Goal: Information Seeking & Learning: Learn about a topic

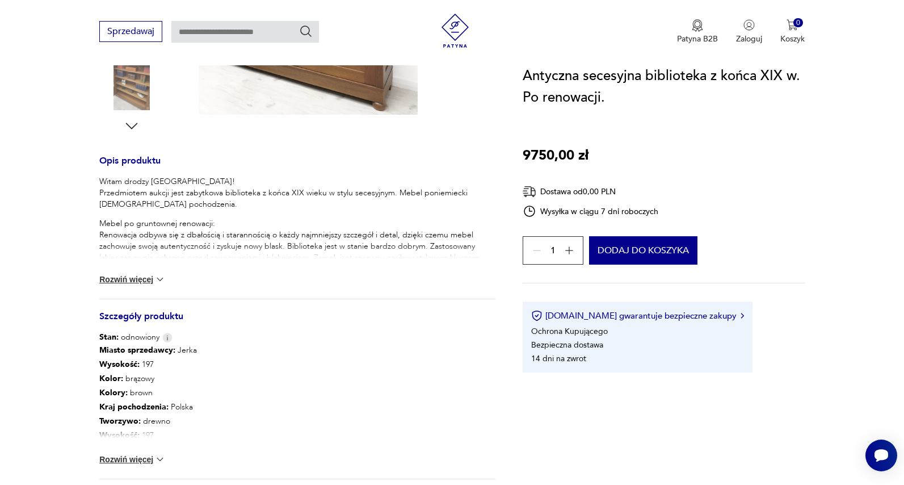
scroll to position [400, 0]
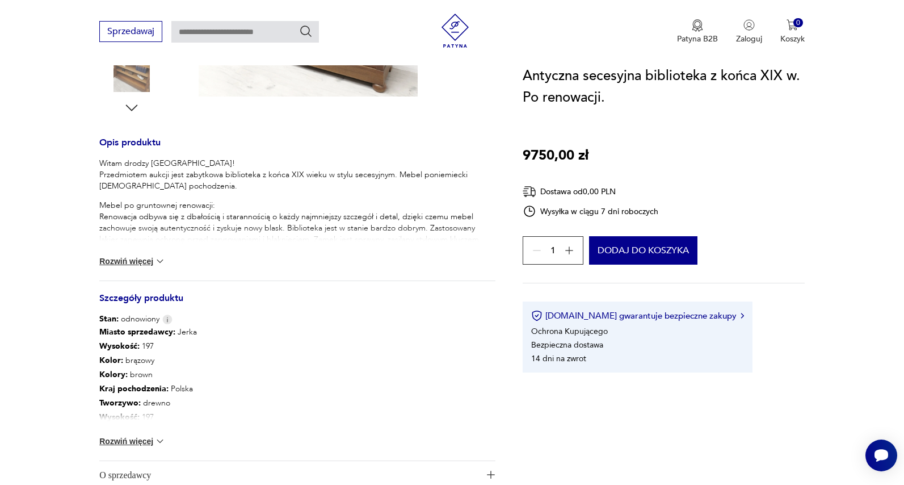
click at [144, 438] on button "Rozwiń więcej" at bounding box center [132, 440] width 66 height 11
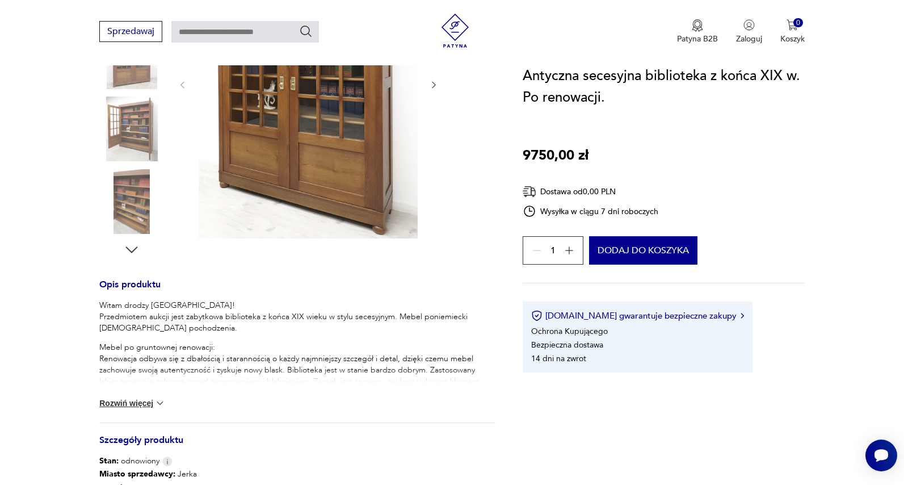
scroll to position [81, 0]
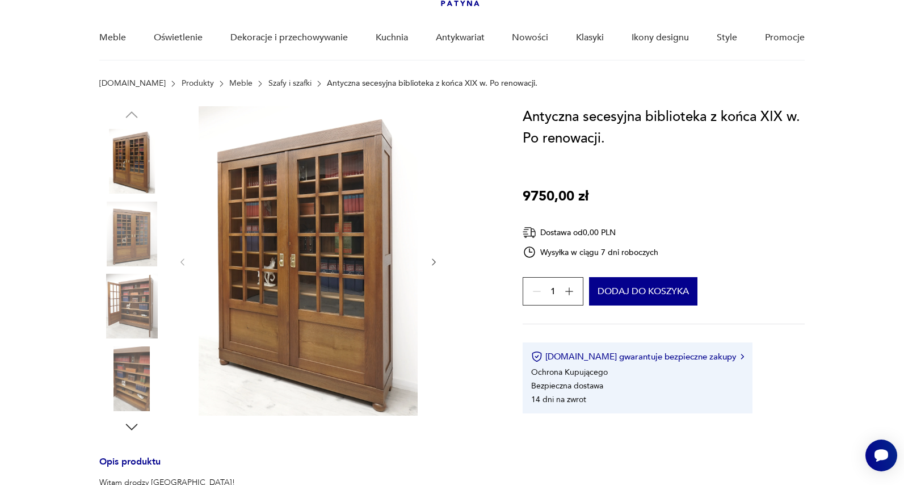
click at [119, 224] on img at bounding box center [131, 234] width 65 height 65
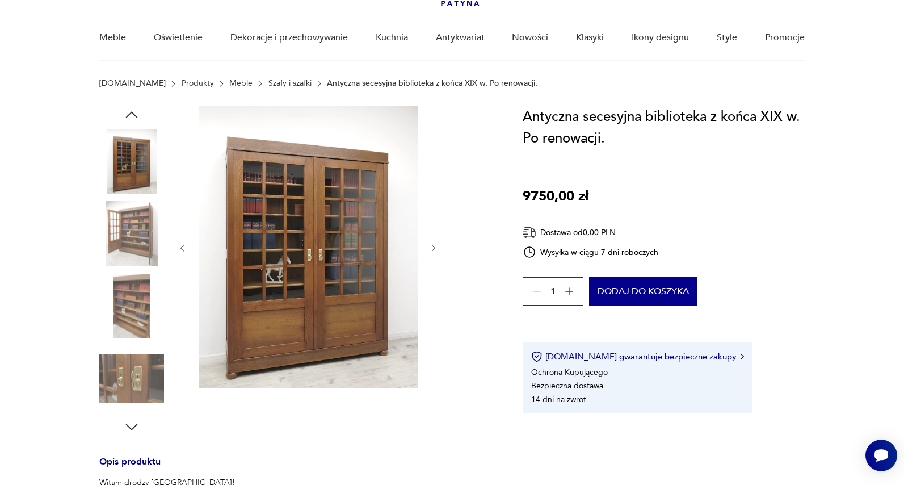
click at [128, 291] on img at bounding box center [131, 306] width 65 height 65
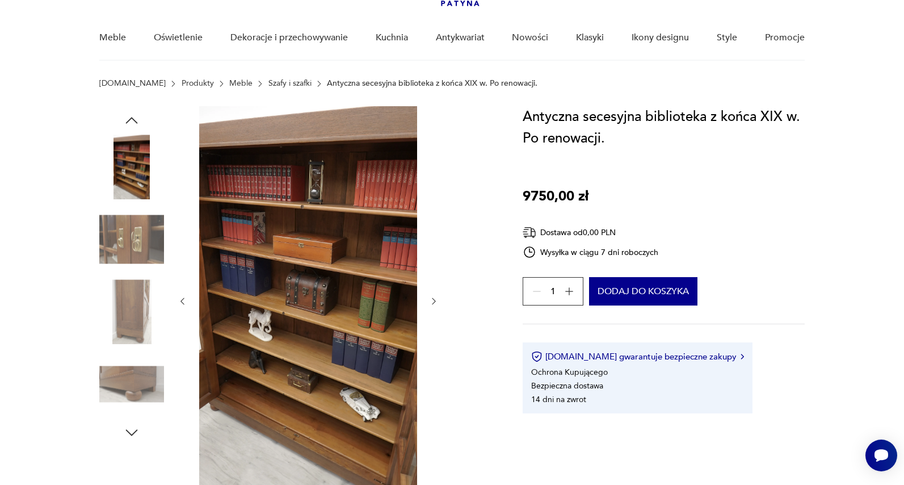
click at [140, 322] on img at bounding box center [131, 311] width 65 height 65
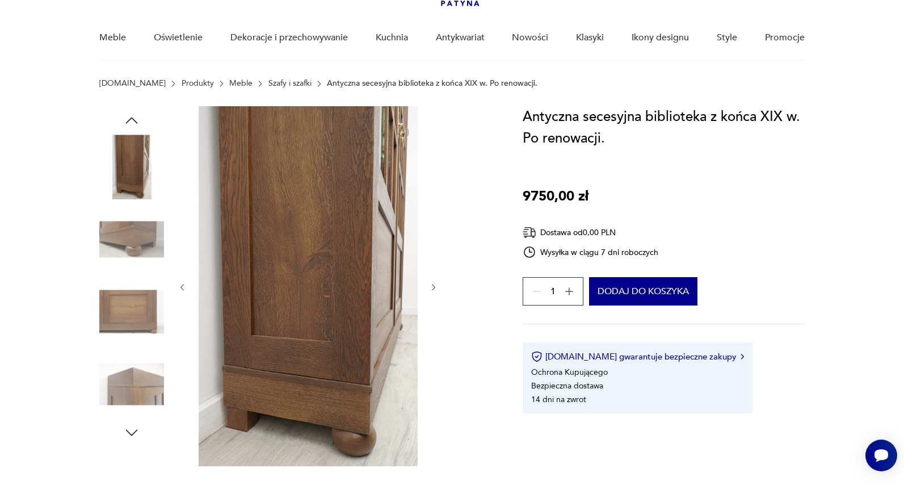
click at [128, 383] on img at bounding box center [131, 384] width 65 height 65
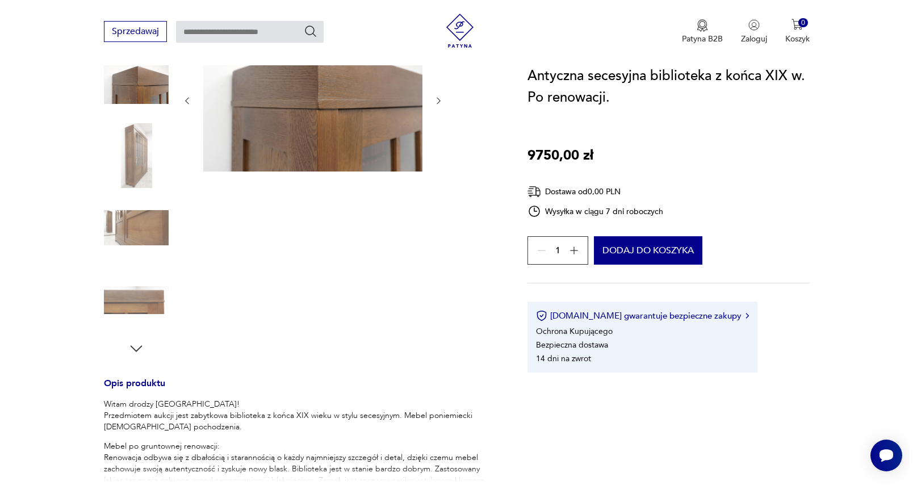
scroll to position [0, 0]
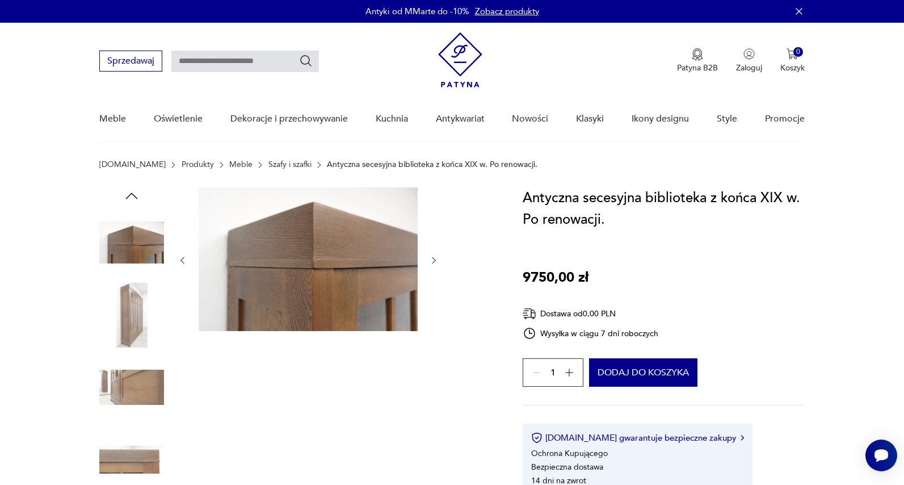
click at [129, 192] on icon "button" at bounding box center [131, 195] width 17 height 17
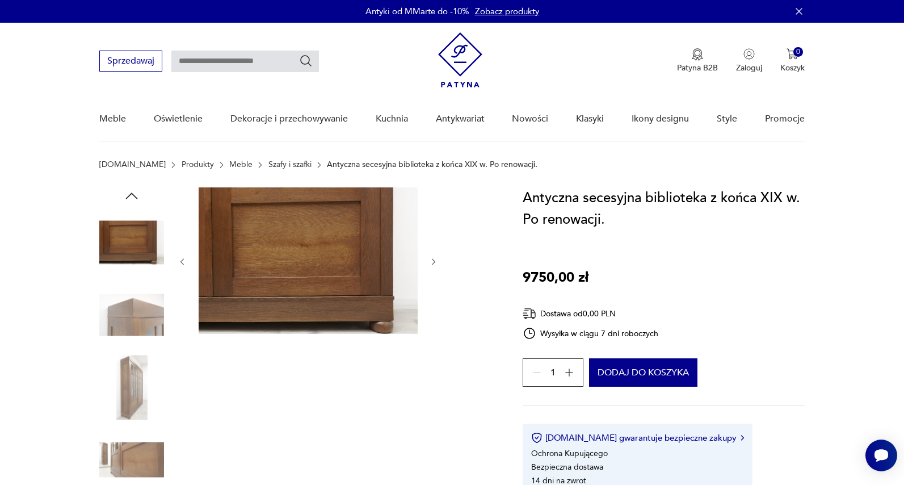
click at [131, 194] on icon "button" at bounding box center [132, 195] width 12 height 6
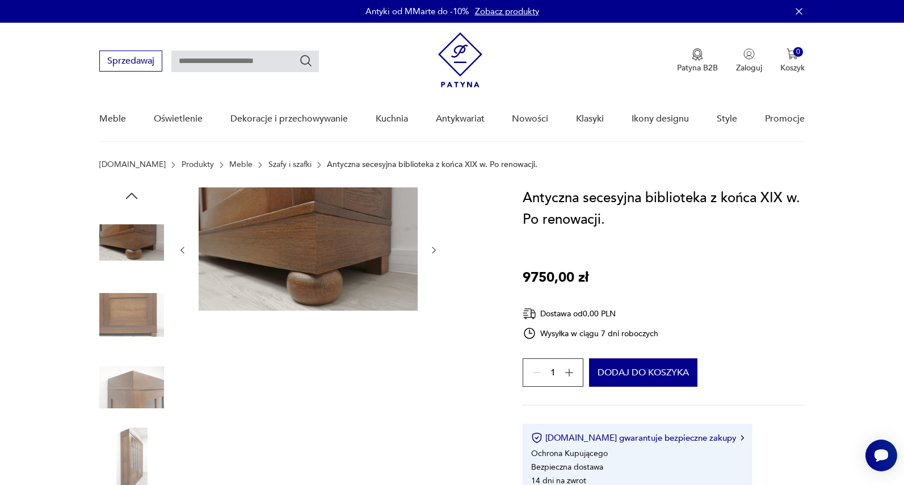
click at [306, 244] on img at bounding box center [308, 248] width 219 height 123
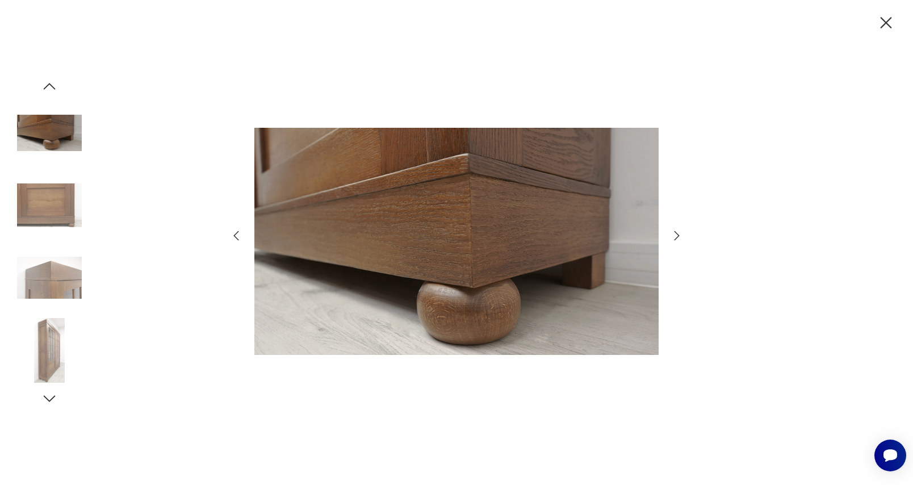
click at [234, 232] on icon "button" at bounding box center [236, 236] width 14 height 14
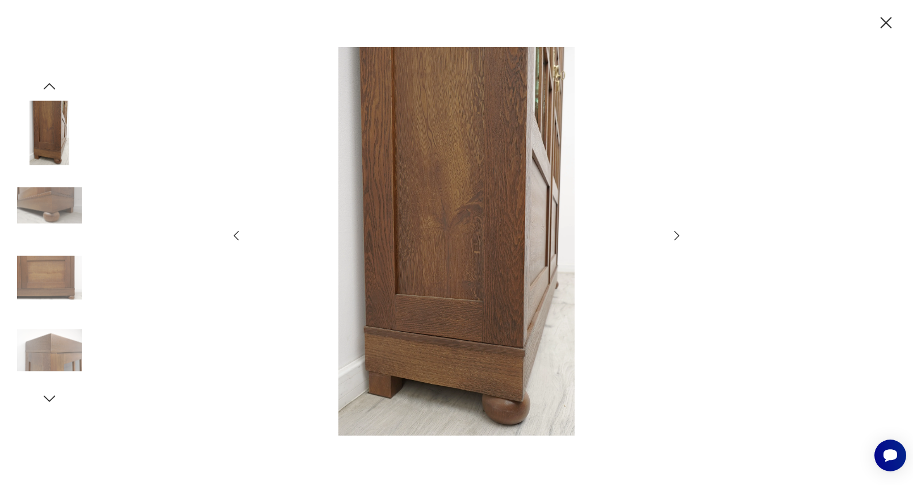
click at [234, 232] on icon "button" at bounding box center [236, 236] width 14 height 14
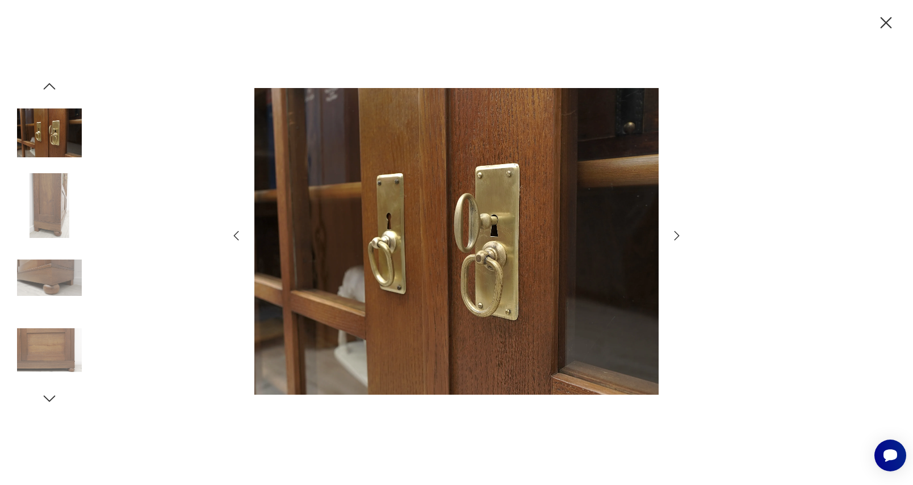
click at [234, 232] on icon "button" at bounding box center [236, 236] width 14 height 14
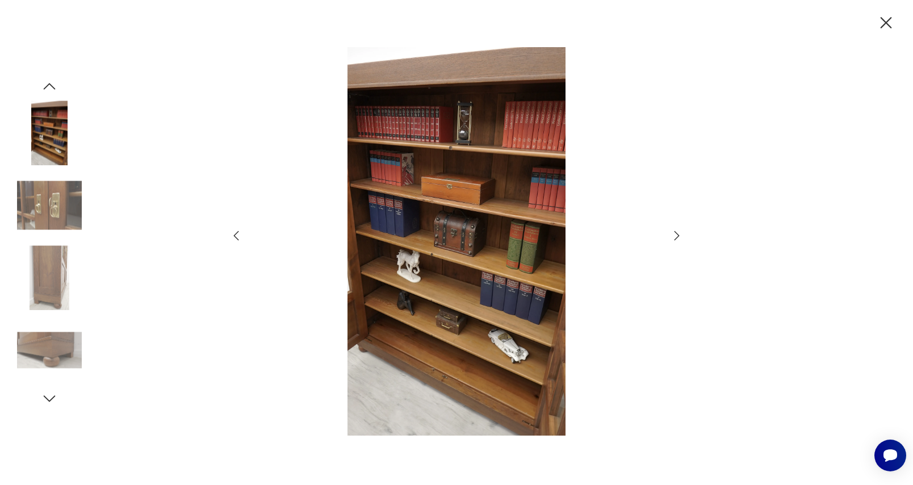
click at [234, 232] on icon "button" at bounding box center [236, 236] width 14 height 14
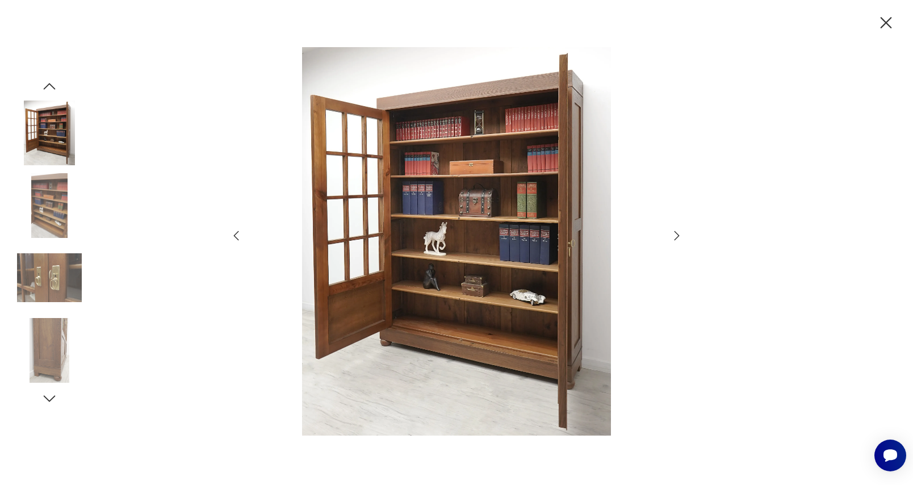
click at [234, 232] on icon "button" at bounding box center [236, 236] width 14 height 14
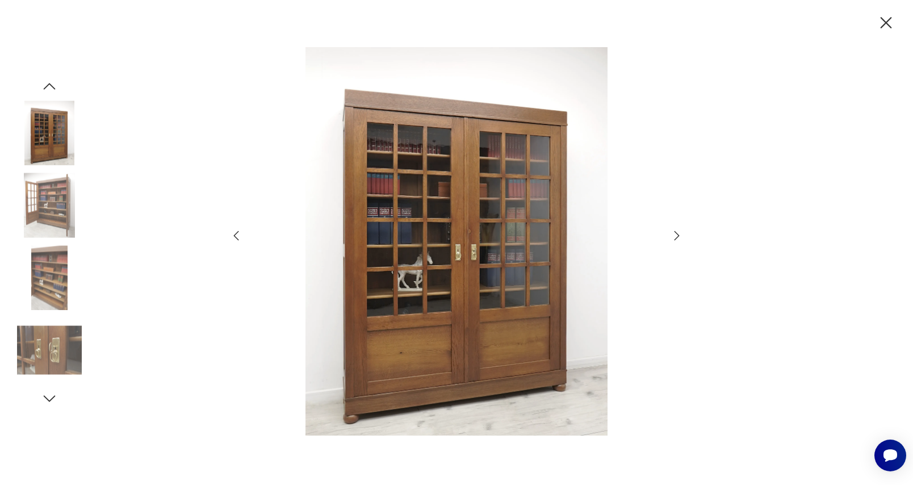
click at [234, 232] on icon "button" at bounding box center [236, 236] width 14 height 14
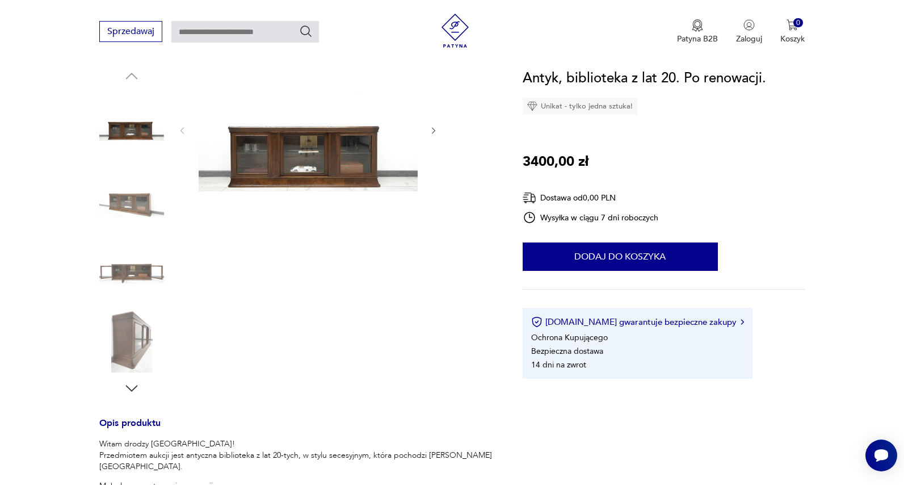
scroll to position [152, 0]
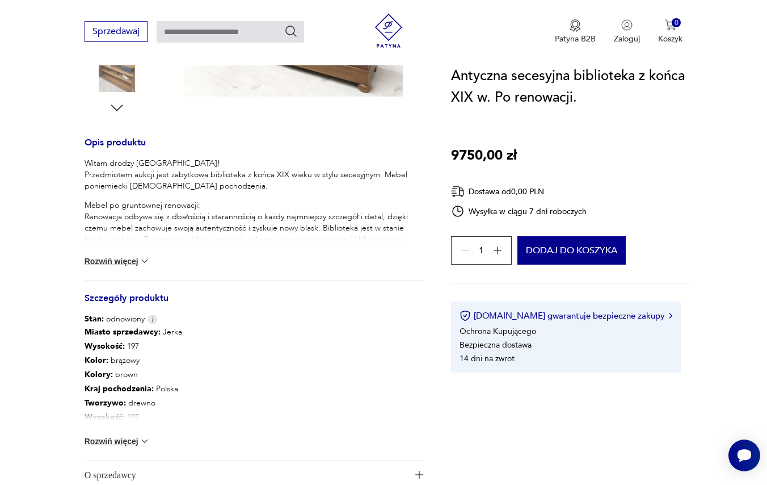
scroll to position [445, 0]
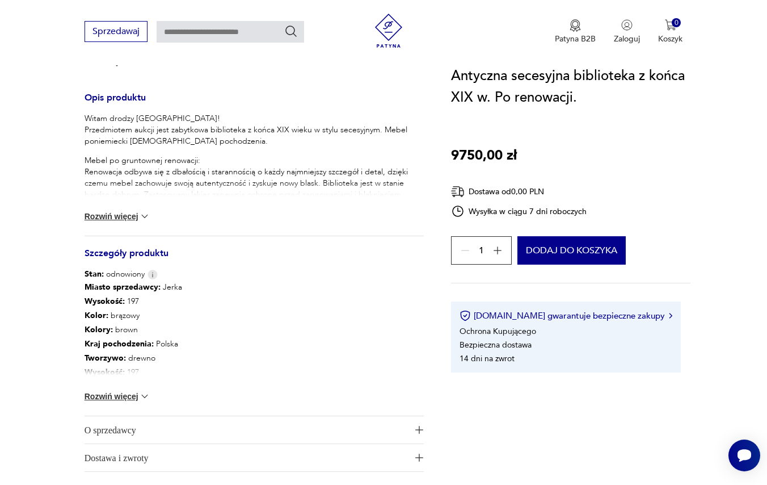
click at [110, 396] on button "Rozwiń więcej" at bounding box center [118, 396] width 66 height 11
